Goal: Find specific page/section: Find specific page/section

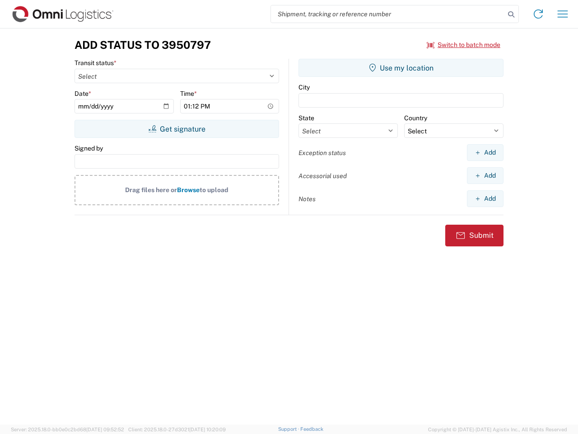
click at [388, 14] on input "search" at bounding box center [388, 13] width 234 height 17
click at [511, 14] on icon at bounding box center [511, 14] width 13 height 13
click at [538, 14] on icon at bounding box center [538, 14] width 14 height 14
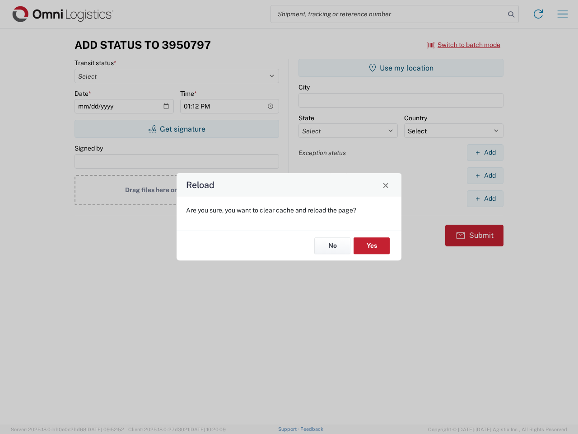
click at [563, 14] on div "Reload Are you sure, you want to clear cache and reload the page? No Yes" at bounding box center [289, 217] width 578 height 434
click at [464, 45] on div "Reload Are you sure, you want to clear cache and reload the page? No Yes" at bounding box center [289, 217] width 578 height 434
click at [177, 129] on div "Reload Are you sure, you want to clear cache and reload the page? No Yes" at bounding box center [289, 217] width 578 height 434
click at [401, 68] on div "Reload Are you sure, you want to clear cache and reload the page? No Yes" at bounding box center [289, 217] width 578 height 434
click at [485, 152] on div "Reload Are you sure, you want to clear cache and reload the page? No Yes" at bounding box center [289, 217] width 578 height 434
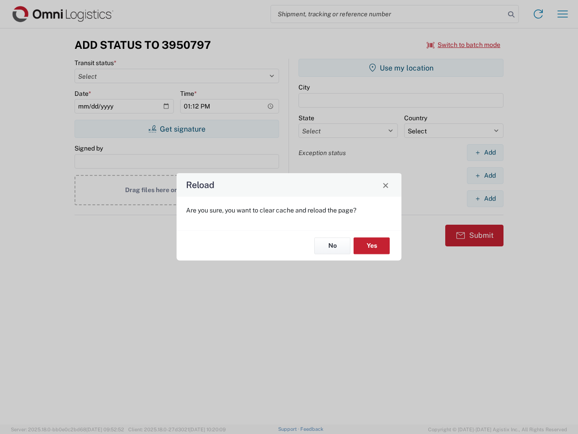
click at [485, 175] on div "Reload Are you sure, you want to clear cache and reload the page? No Yes" at bounding box center [289, 217] width 578 height 434
click at [485, 198] on div "Reload Are you sure, you want to clear cache and reload the page? No Yes" at bounding box center [289, 217] width 578 height 434
